Goal: Transaction & Acquisition: Obtain resource

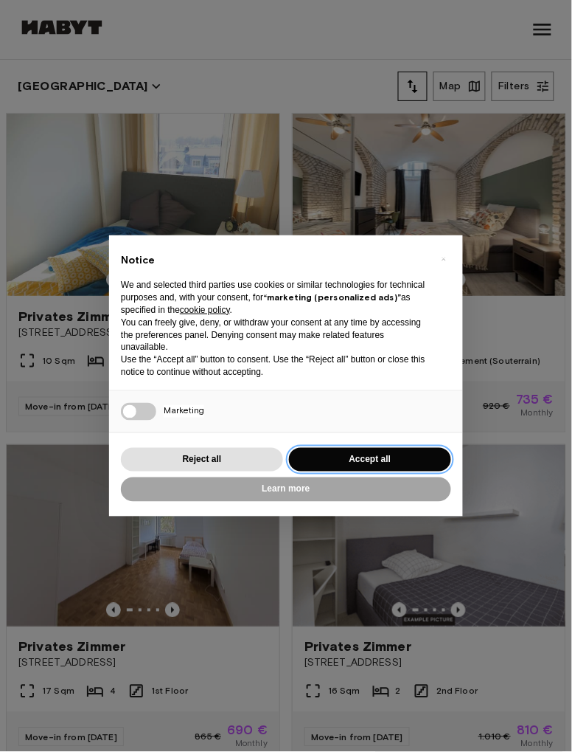
click at [336, 461] on button "Accept all" at bounding box center [370, 460] width 162 height 24
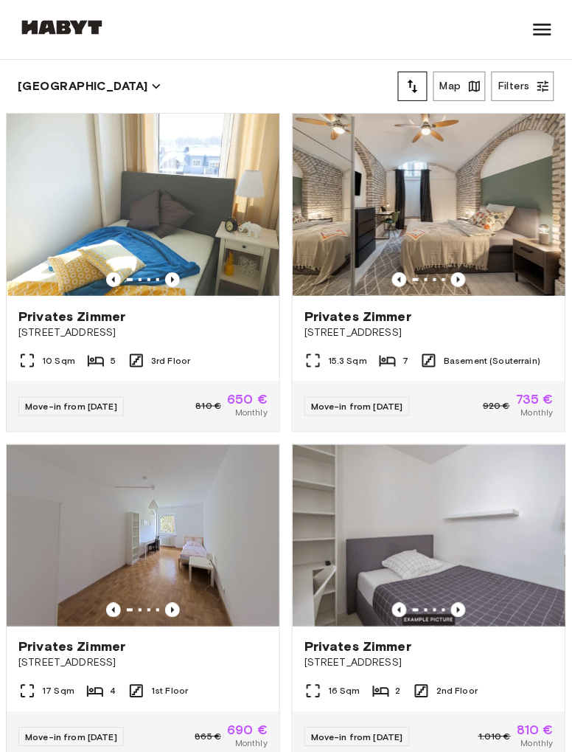
click at [131, 238] on img at bounding box center [143, 205] width 273 height 182
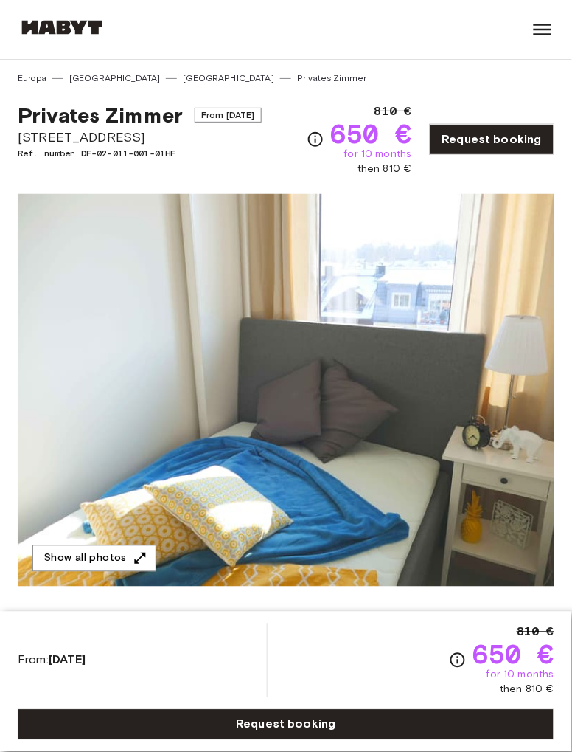
scroll to position [10, 0]
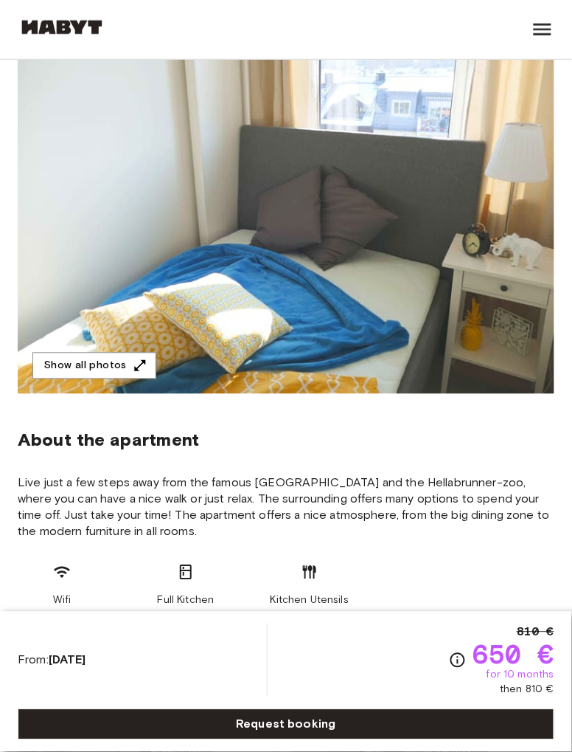
scroll to position [155, 0]
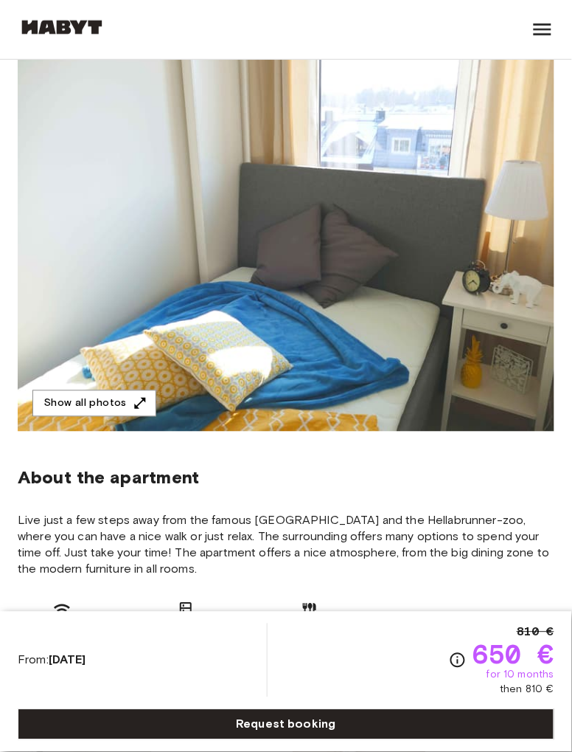
click at [136, 406] on icon "button" at bounding box center [140, 403] width 15 height 15
